Goal: Find specific page/section: Find specific page/section

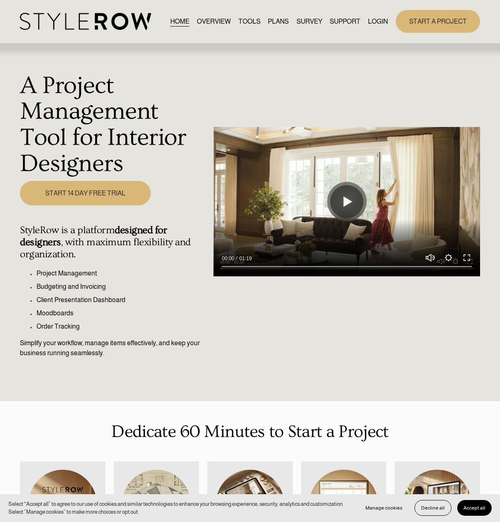
click at [376, 22] on link "LOGIN" at bounding box center [378, 21] width 20 height 11
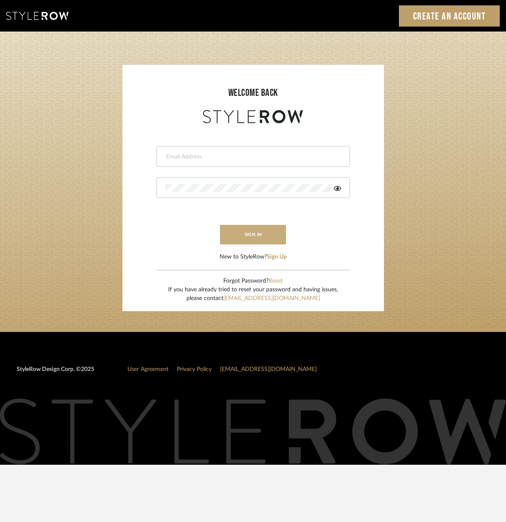
type input "info@mauldindesigns.com"
click at [251, 231] on button "sign in" at bounding box center [253, 235] width 66 height 20
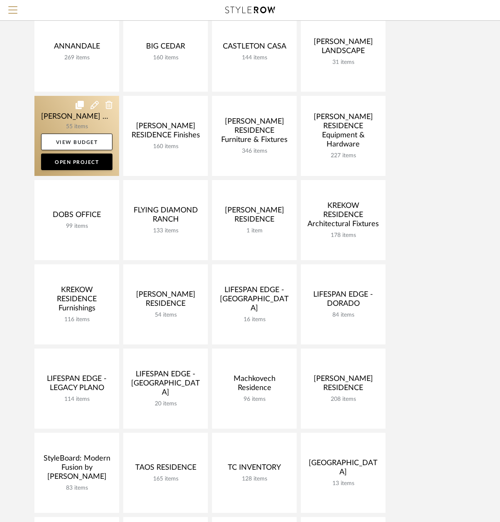
scroll to position [266, 0]
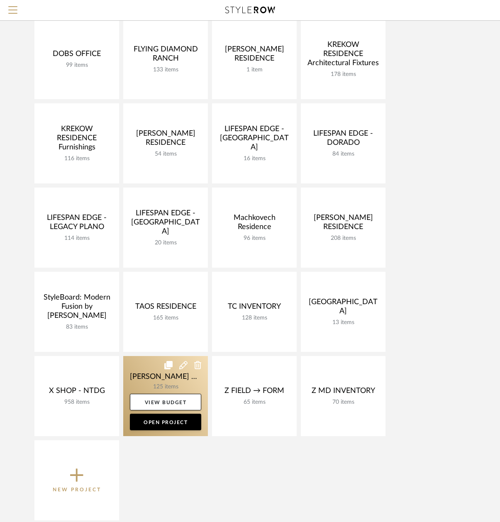
click at [158, 376] on link at bounding box center [165, 396] width 85 height 80
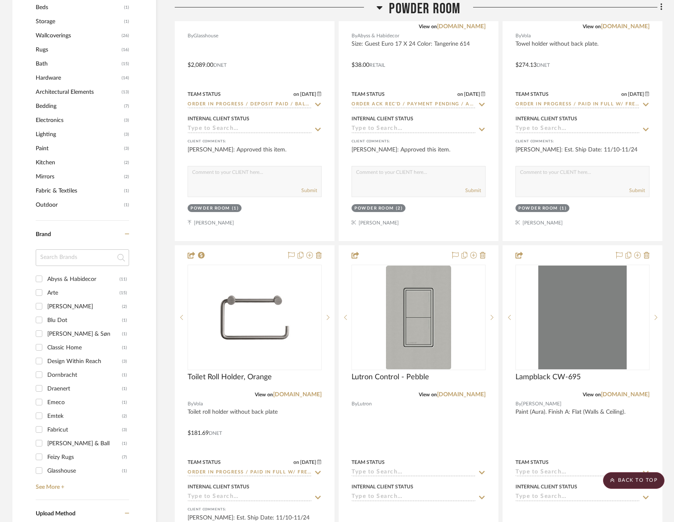
scroll to position [886, 0]
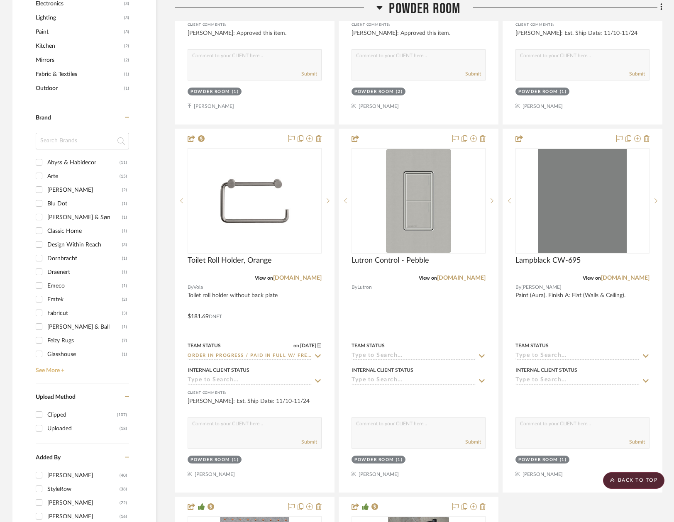
click at [49, 371] on link "See More +" at bounding box center [81, 367] width 95 height 13
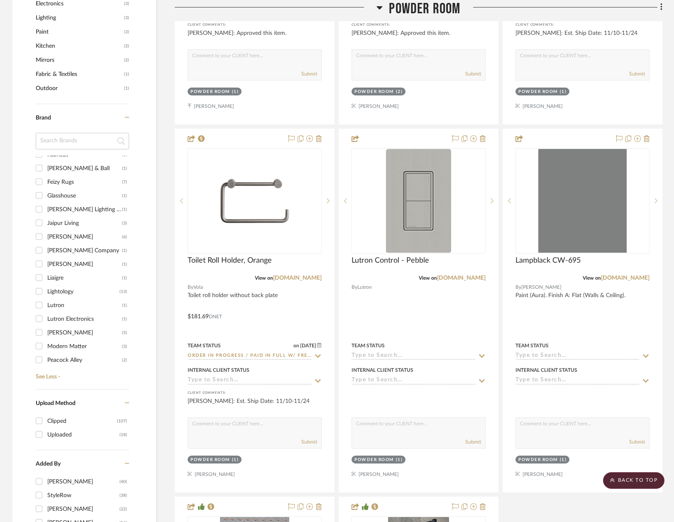
click at [39, 306] on input "Lutron (1)" at bounding box center [38, 304] width 13 height 13
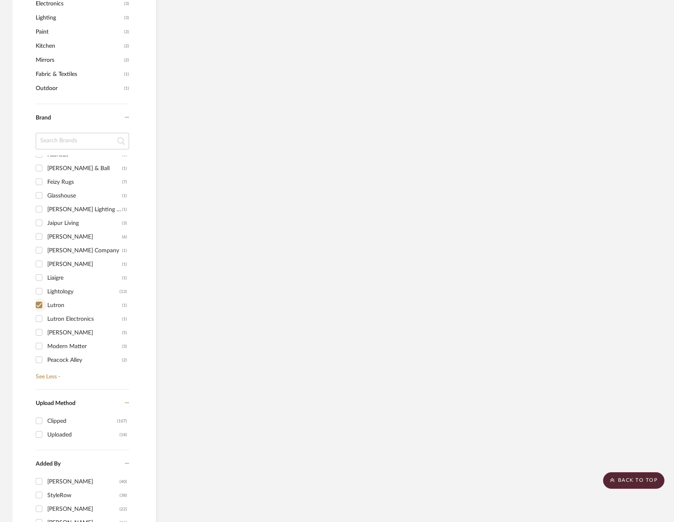
scroll to position [640, 0]
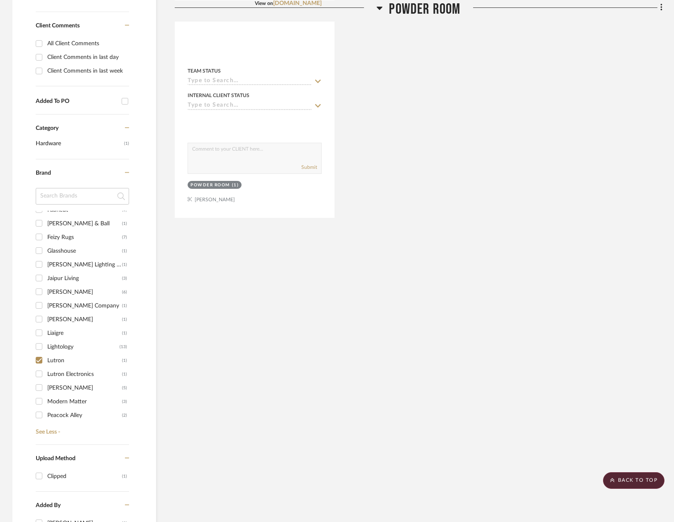
scroll to position [347, 0]
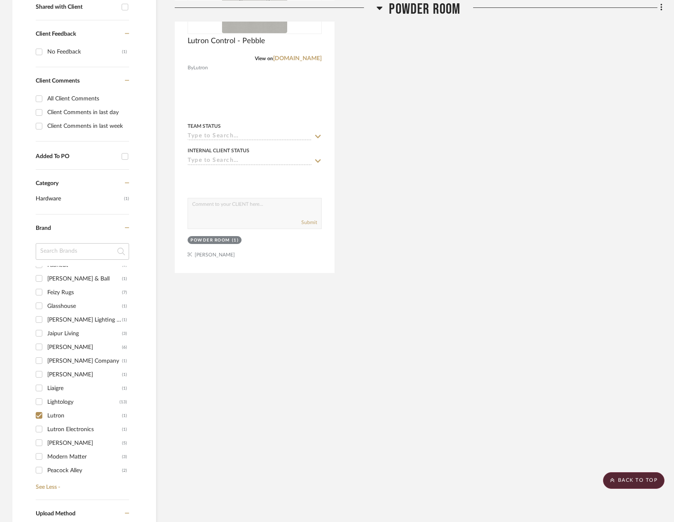
click at [39, 414] on input "Lutron (1)" at bounding box center [38, 415] width 13 height 13
checkbox input "false"
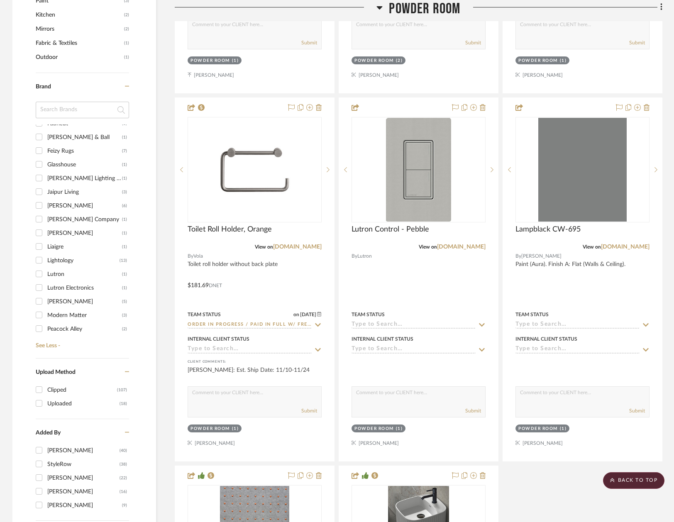
scroll to position [950, 0]
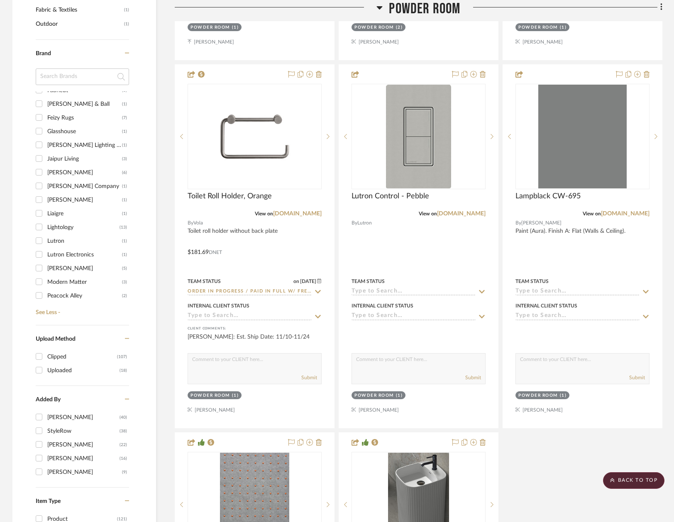
click at [40, 230] on input "Lightology (13)" at bounding box center [38, 226] width 13 height 13
checkbox input "true"
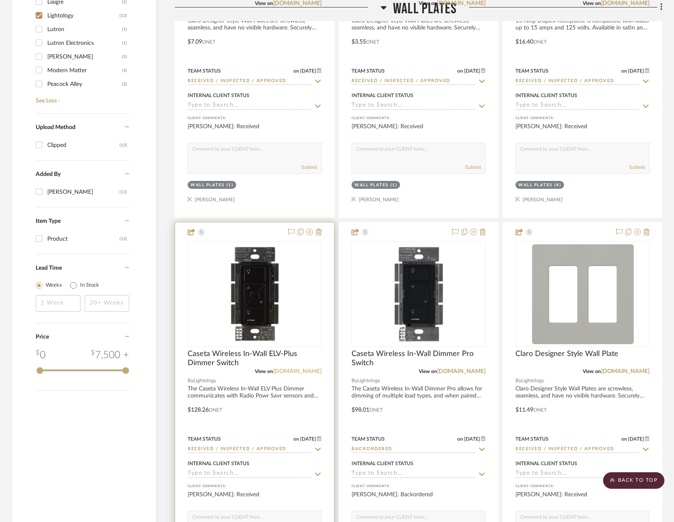
click at [310, 371] on link "[DOMAIN_NAME]" at bounding box center [297, 372] width 49 height 6
